Goal: Register for event/course

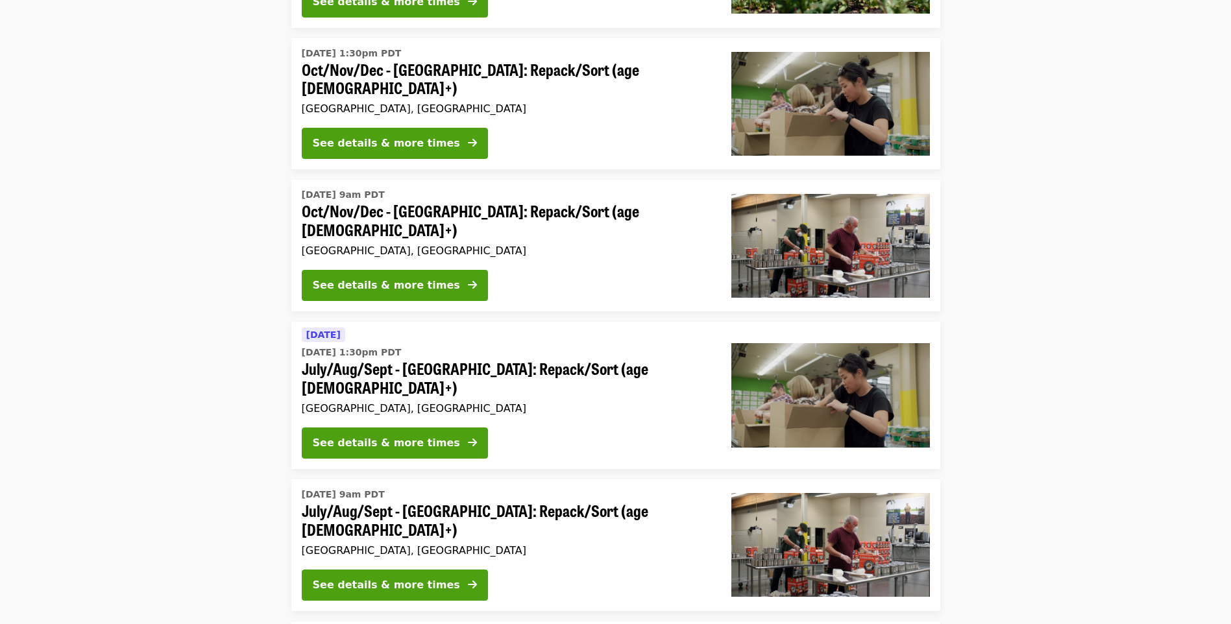
scroll to position [519, 0]
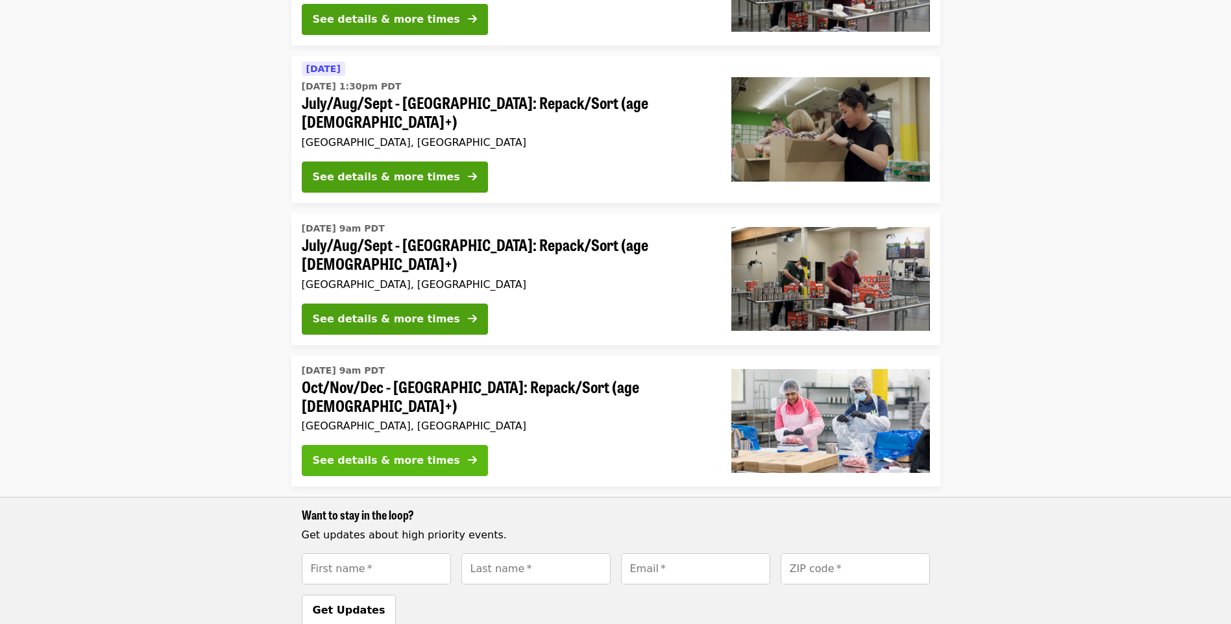
click at [435, 445] on button "See details & more times" at bounding box center [395, 460] width 186 height 31
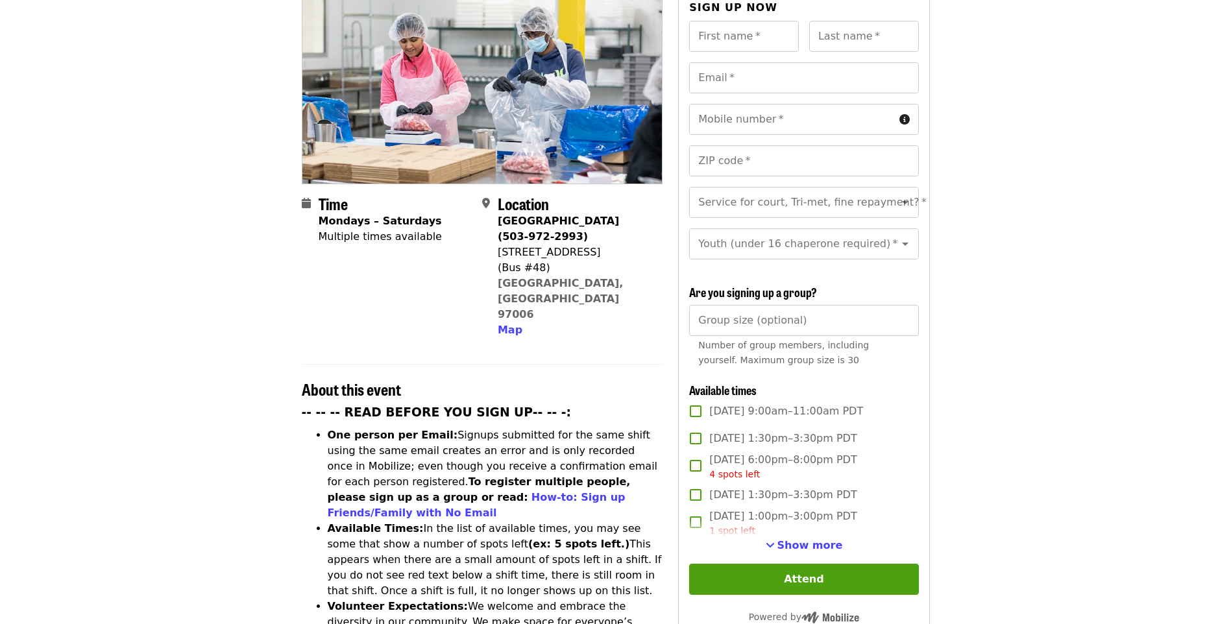
scroll to position [389, 0]
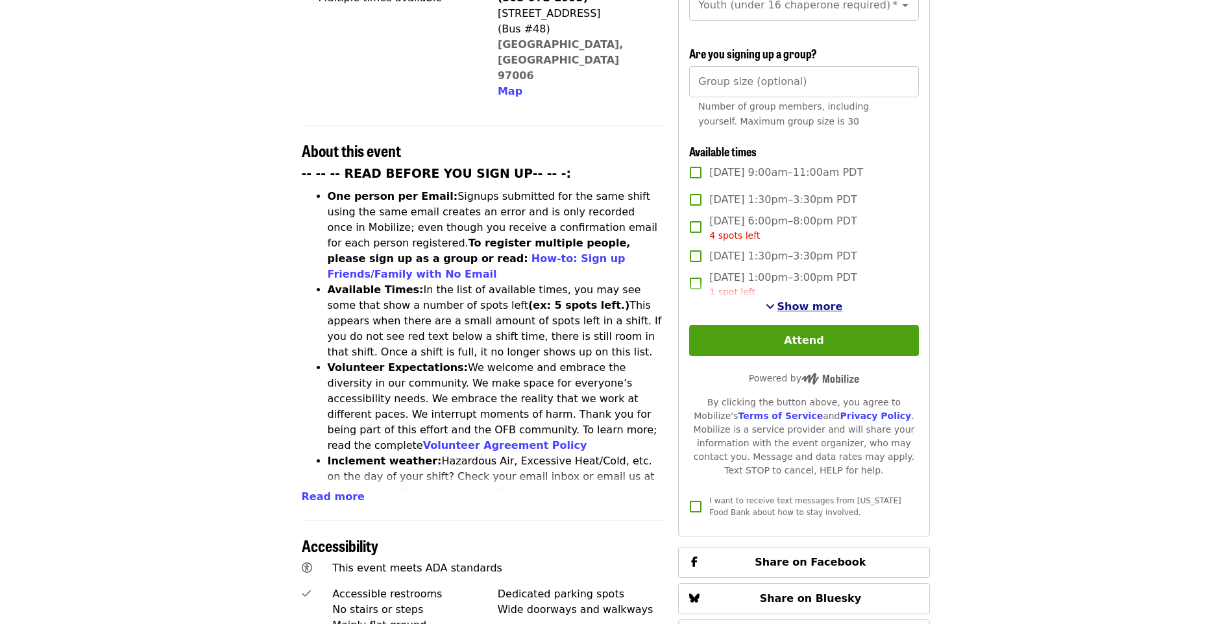
click at [782, 303] on button "Show more" at bounding box center [803, 307] width 77 height 16
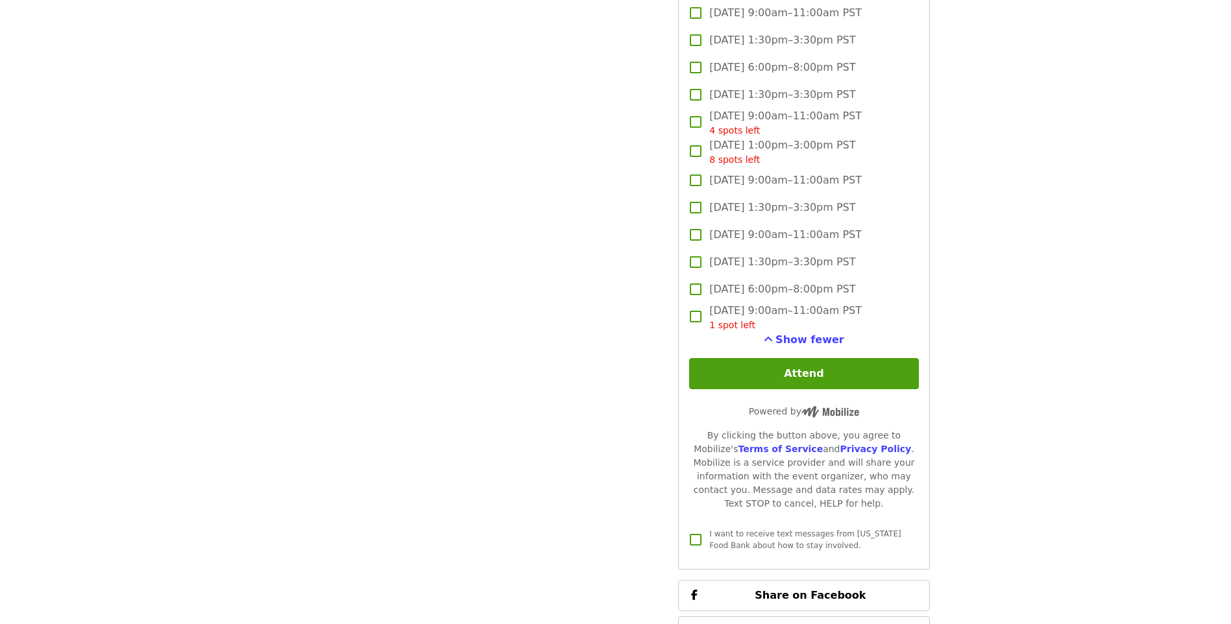
scroll to position [3633, 0]
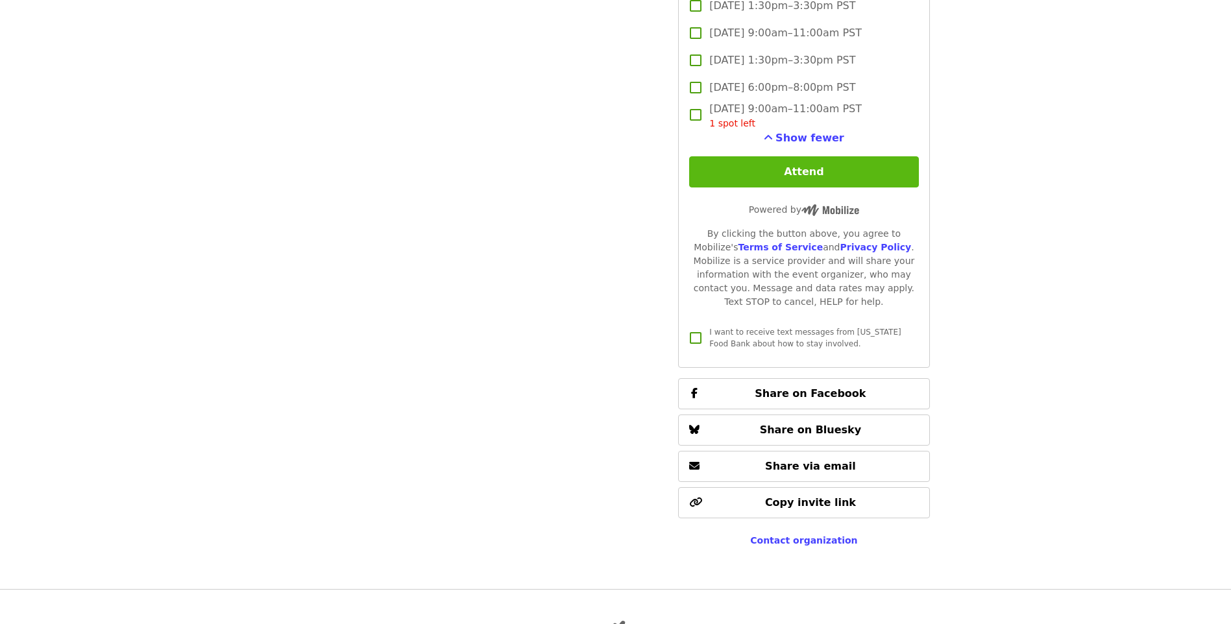
click at [808, 165] on button "Attend" at bounding box center [803, 171] width 229 height 31
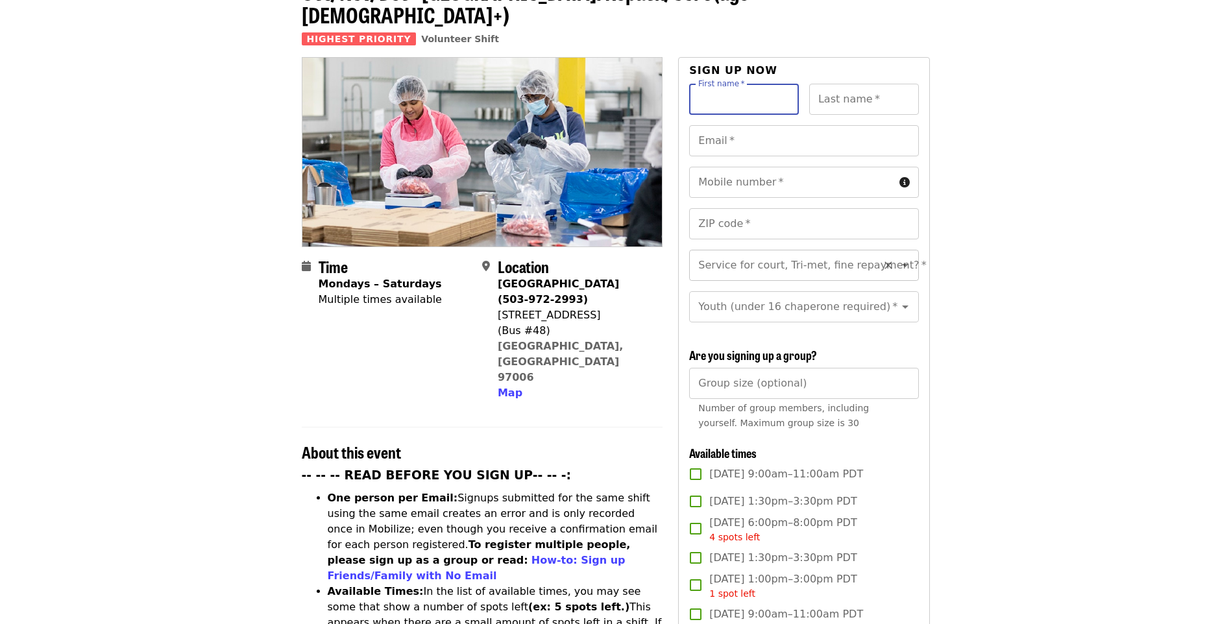
scroll to position [65, 0]
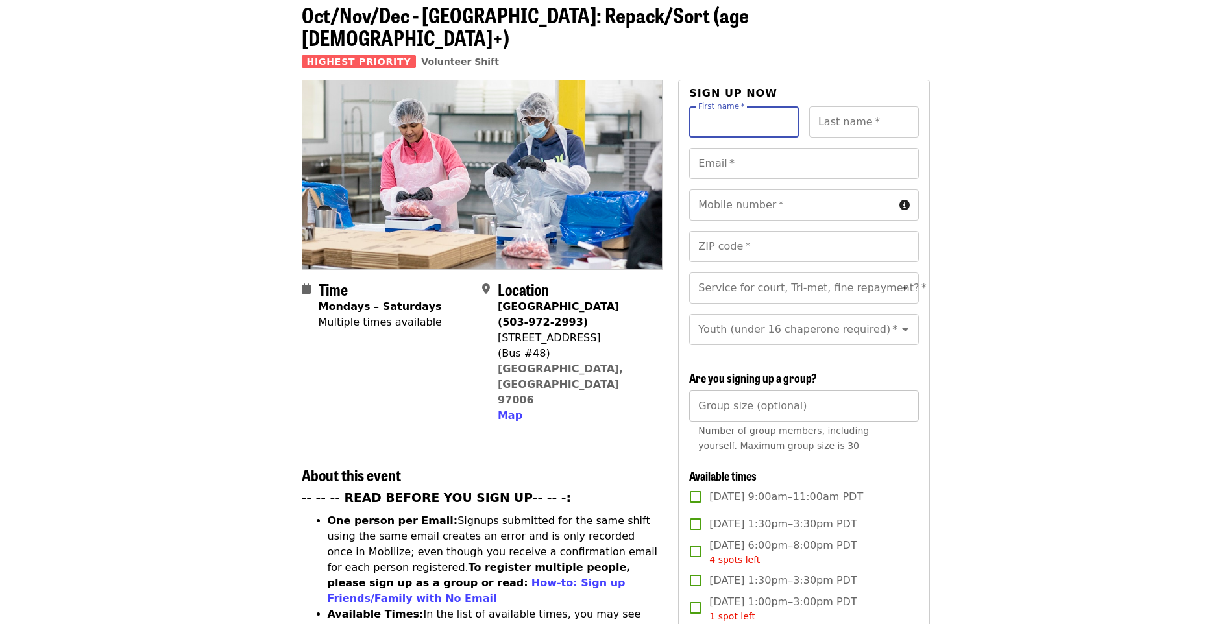
type input "*"
click at [898, 400] on input "*" at bounding box center [803, 406] width 229 height 31
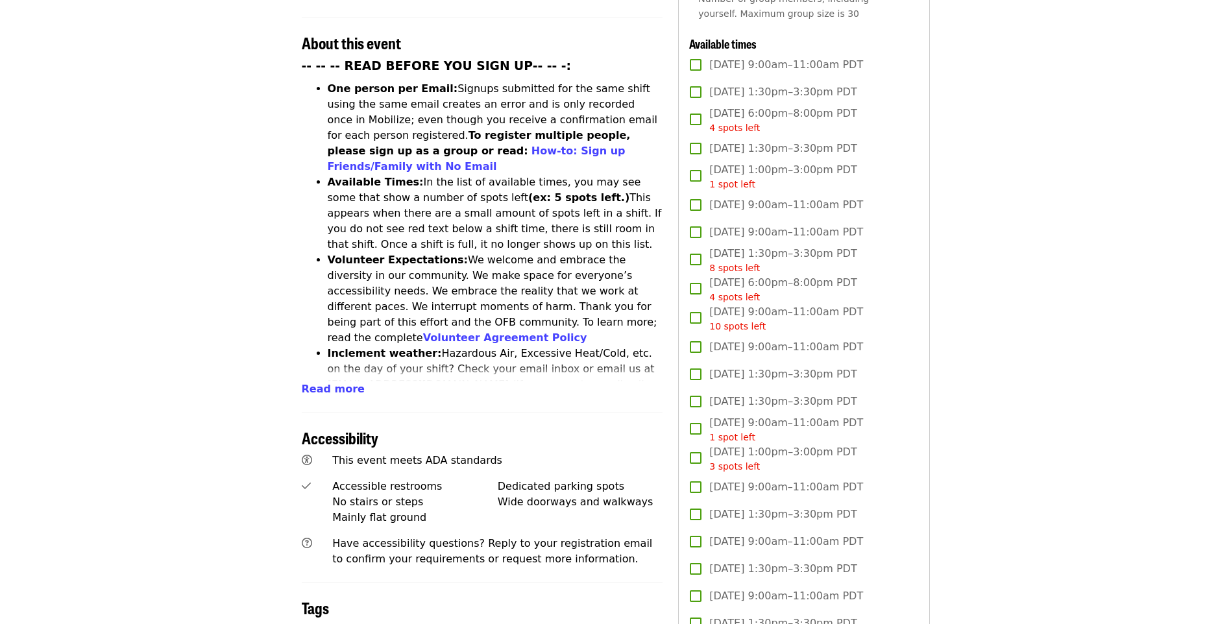
scroll to position [374, 0]
